Goal: Information Seeking & Learning: Learn about a topic

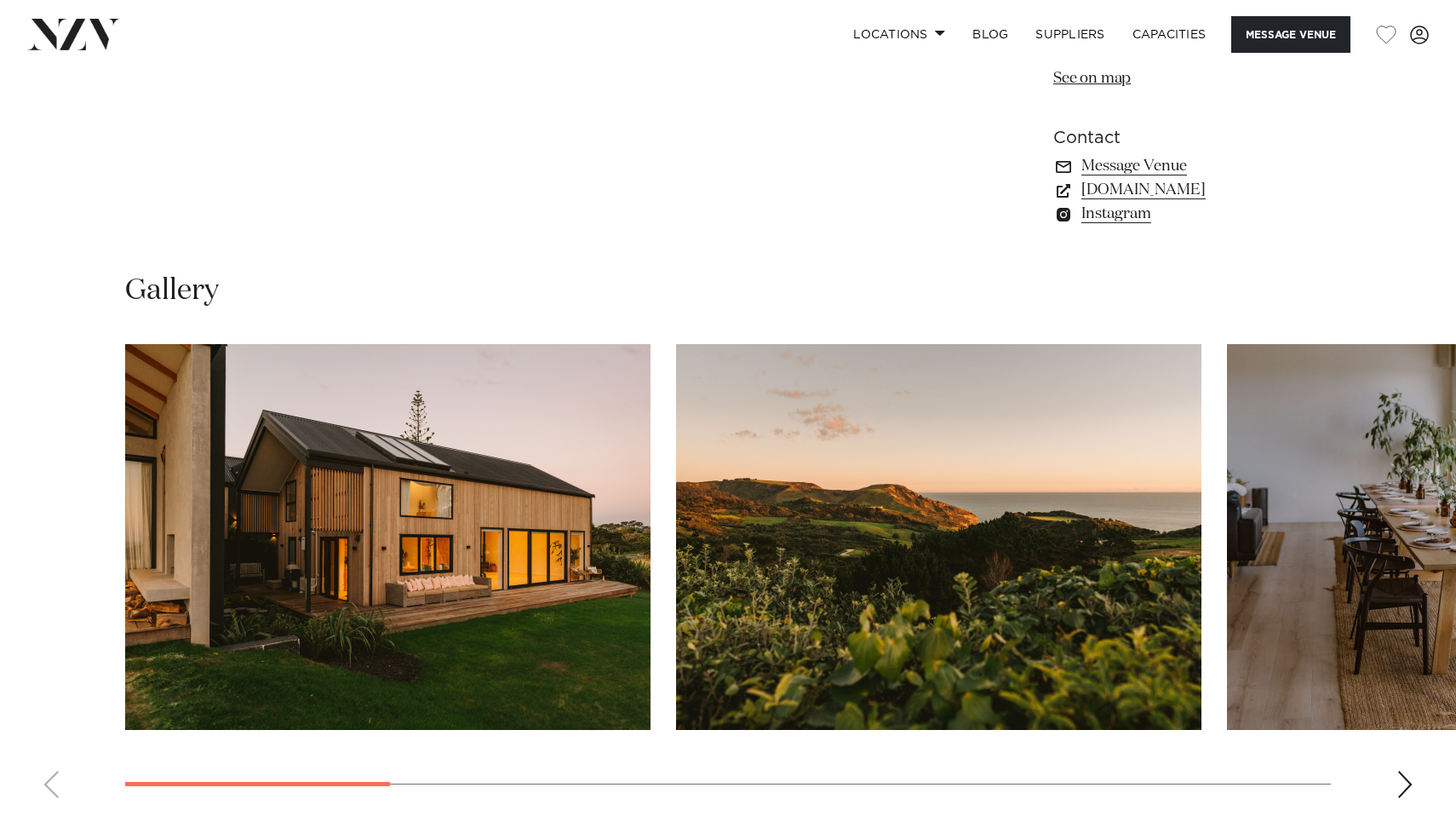
scroll to position [1475, 0]
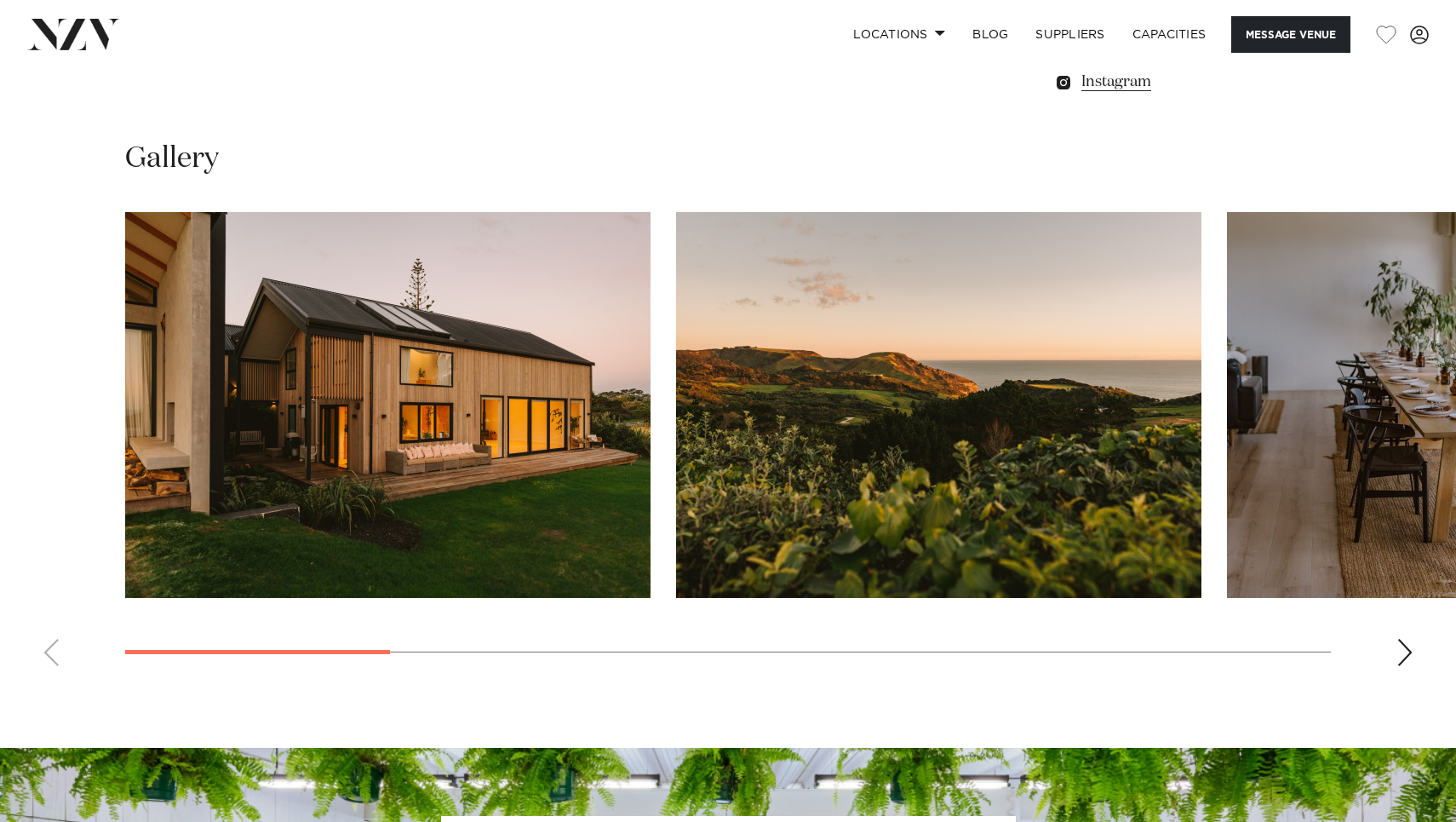
click at [310, 528] on img "1 / 10" at bounding box center [389, 405] width 526 height 386
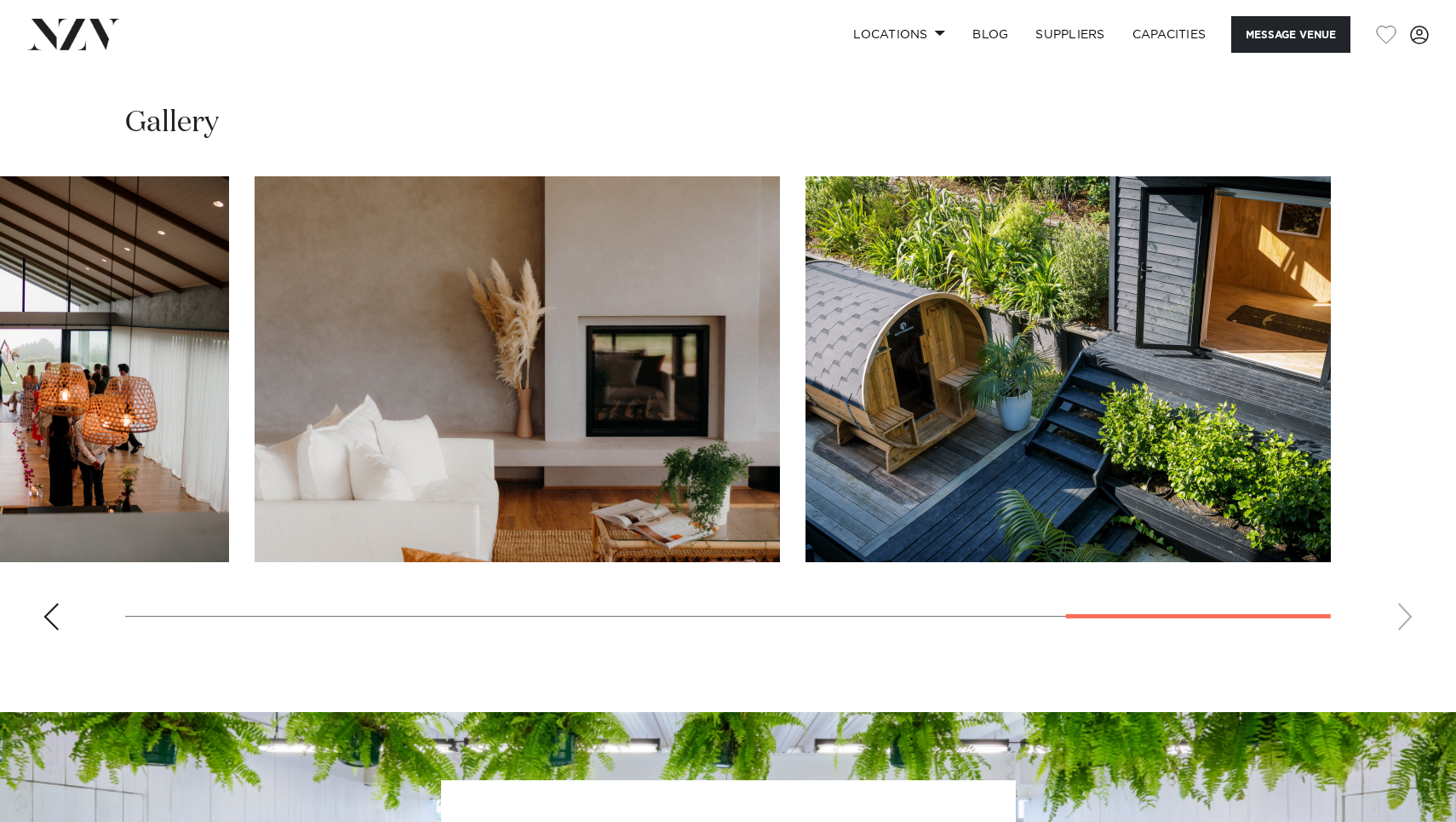
scroll to position [1422, 0]
